Goal: Information Seeking & Learning: Find specific fact

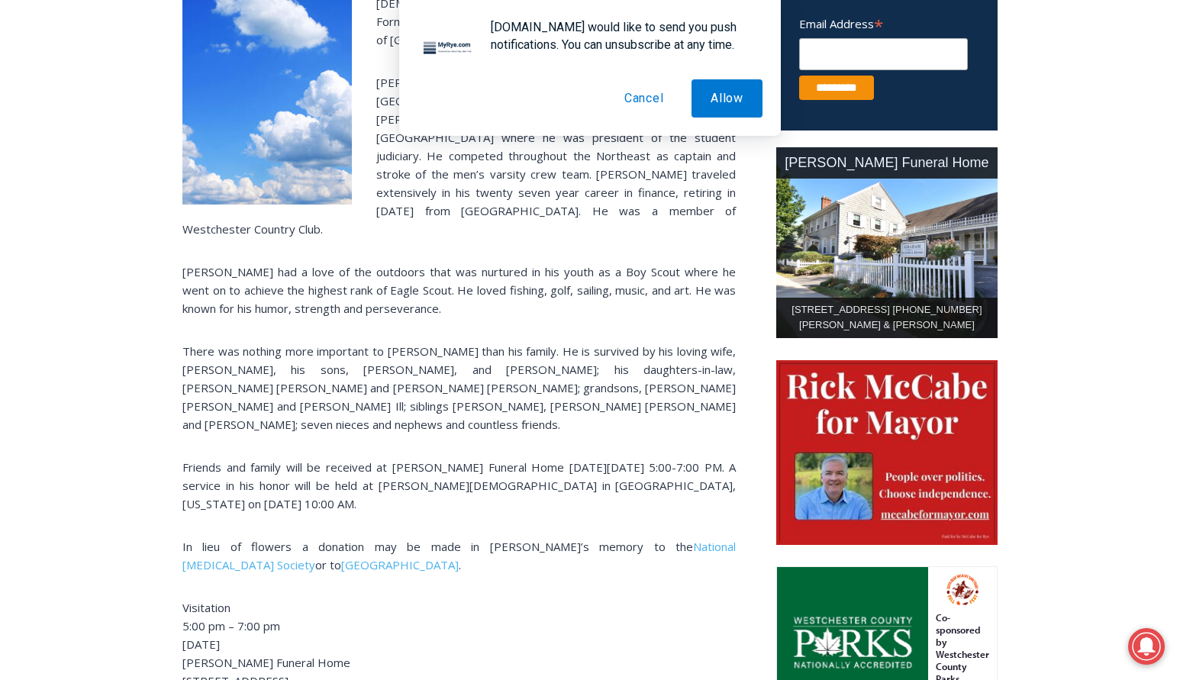
scroll to position [637, 0]
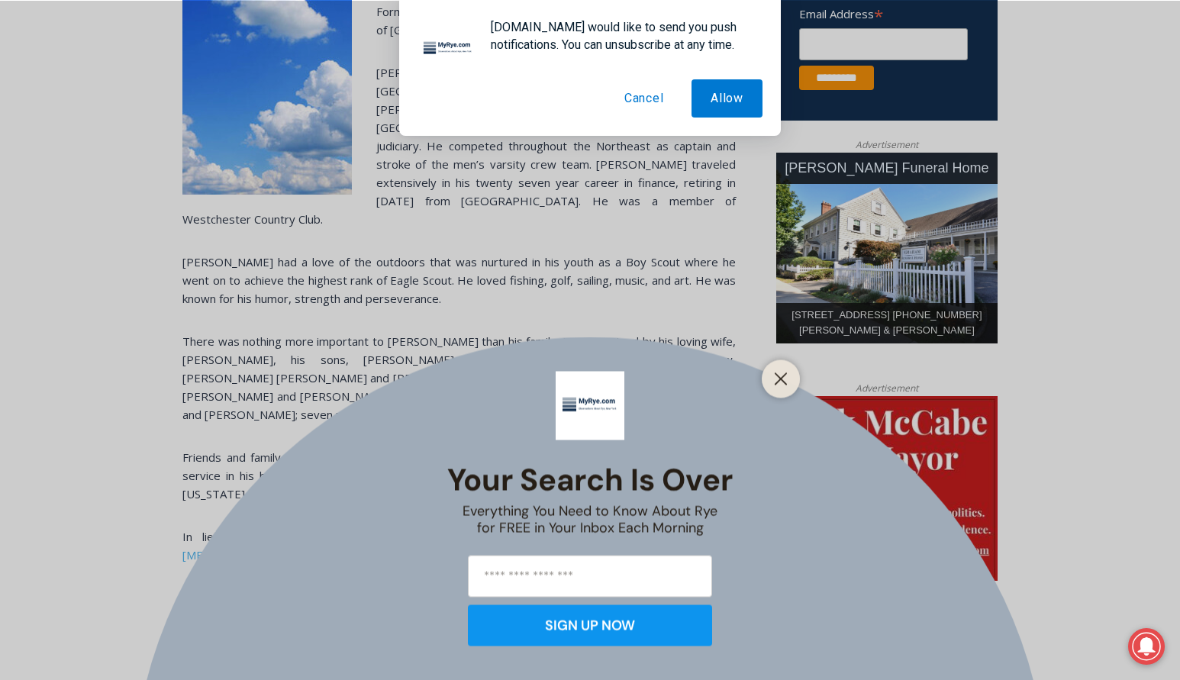
click at [490, 395] on div "Your Search is Over Everything You Need to Know About Rye for FREE in Your Inbo…" at bounding box center [590, 340] width 1180 height 680
click at [786, 393] on div at bounding box center [781, 379] width 38 height 38
click at [785, 384] on icon "Close" at bounding box center [781, 379] width 14 height 14
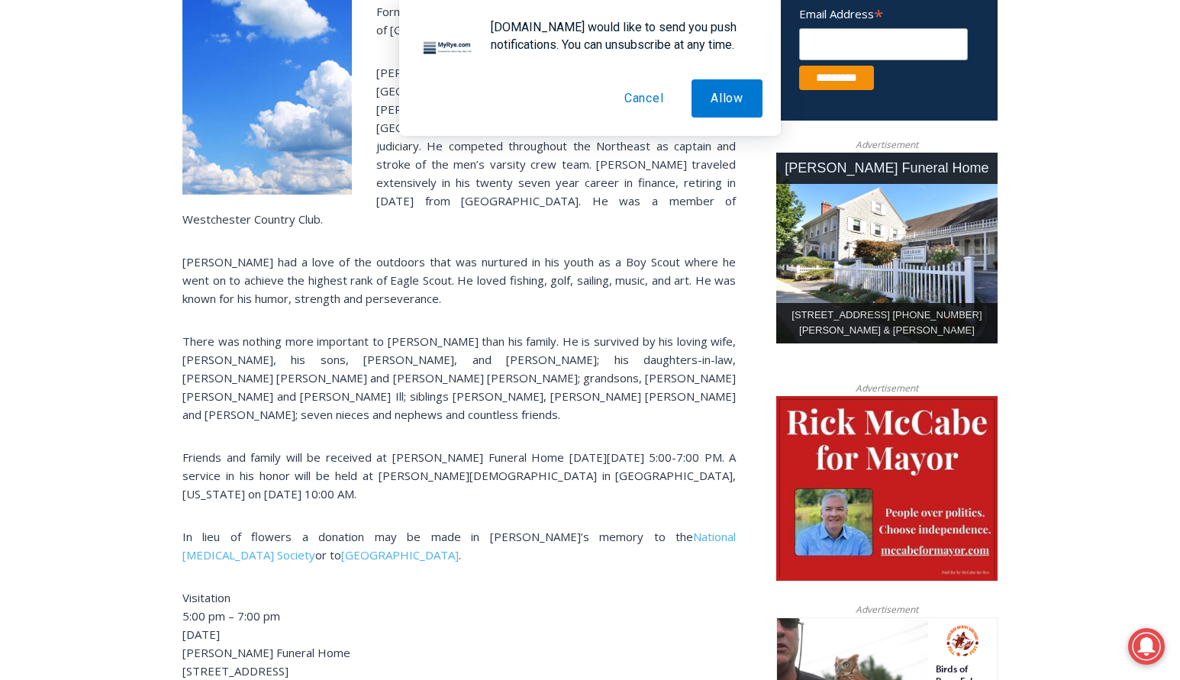
drag, startPoint x: 321, startPoint y: 322, endPoint x: 607, endPoint y: 340, distance: 286.8
click at [607, 340] on p "There was nothing more important to [PERSON_NAME] than his family. He is surviv…" at bounding box center [459, 378] width 554 height 92
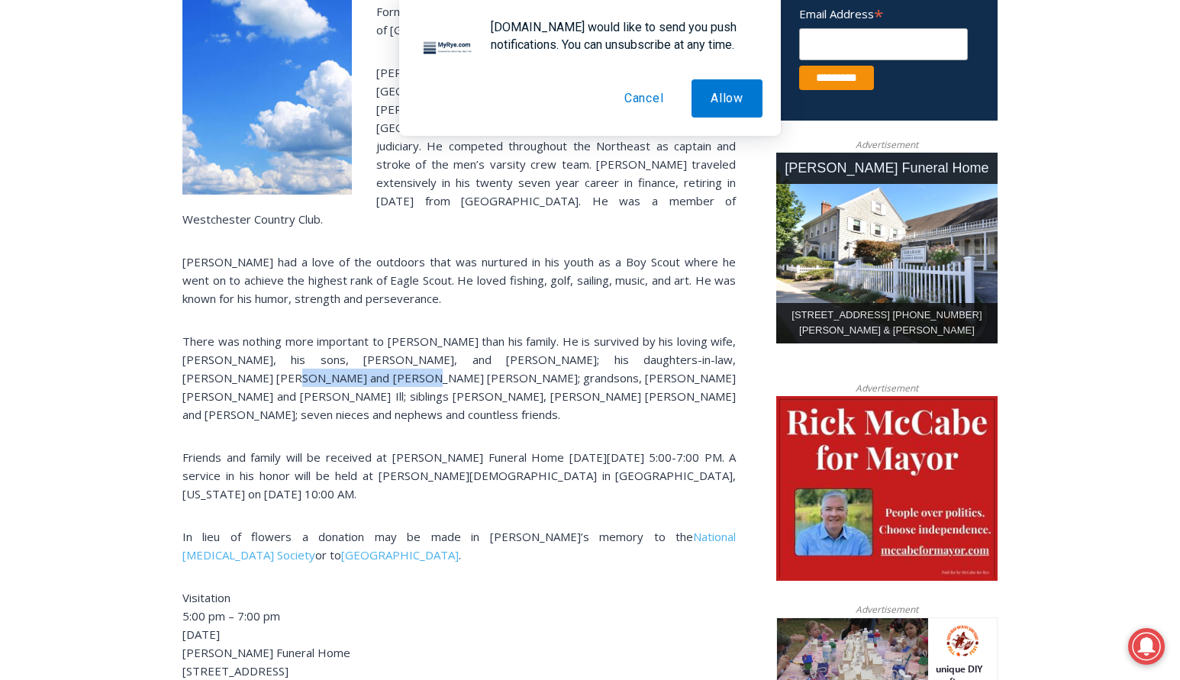
drag, startPoint x: 340, startPoint y: 305, endPoint x: 219, endPoint y: 305, distance: 120.6
click at [219, 332] on p "There was nothing more important to [PERSON_NAME] than his family. He is surviv…" at bounding box center [459, 378] width 554 height 92
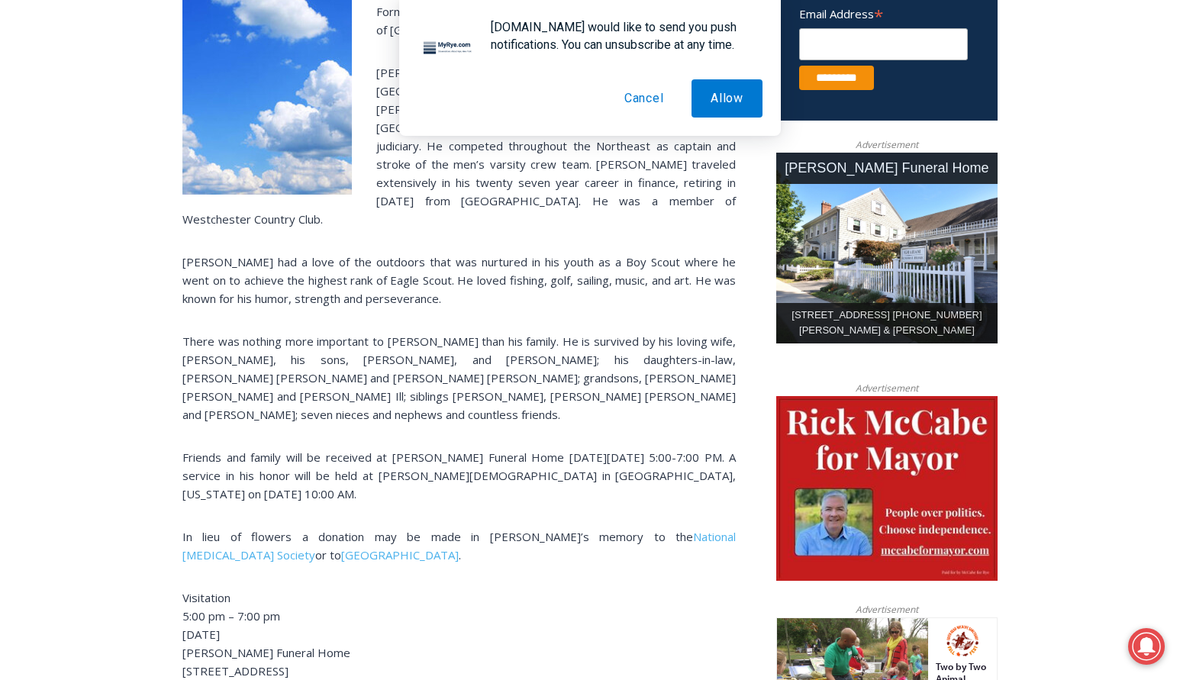
click at [352, 353] on div "It is with great sadness that the family of [PERSON_NAME], age [DEMOGRAPHIC_DAT…" at bounding box center [459, 446] width 554 height 960
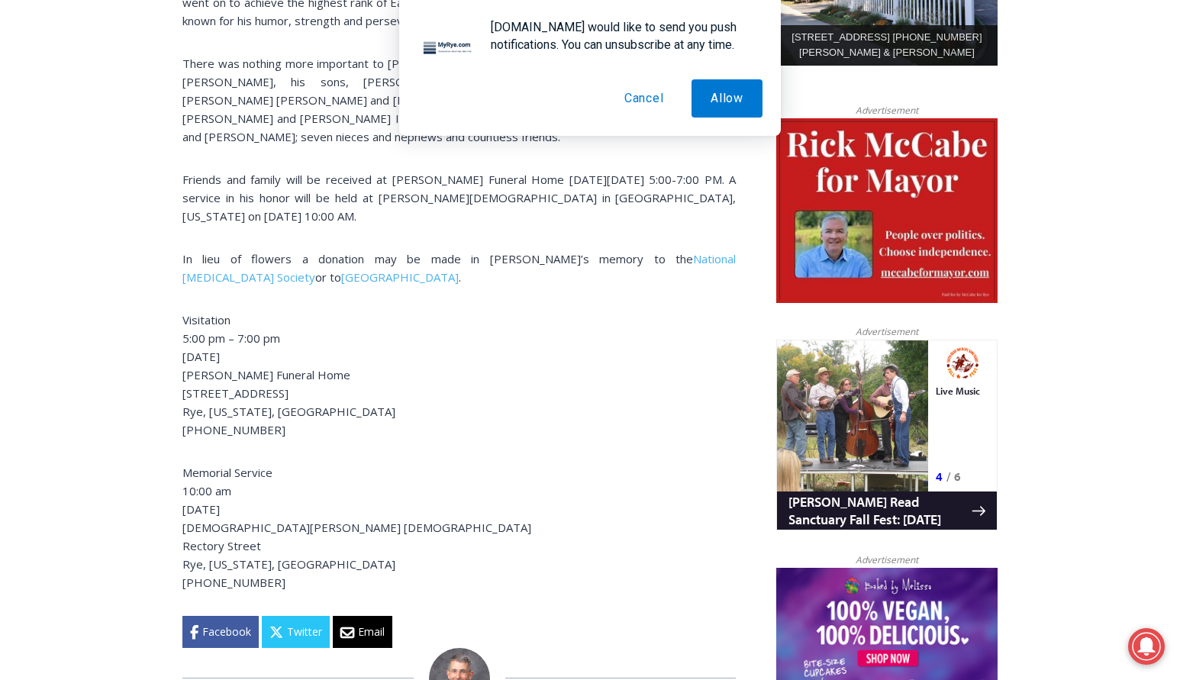
scroll to position [0, 0]
